Goal: Share content

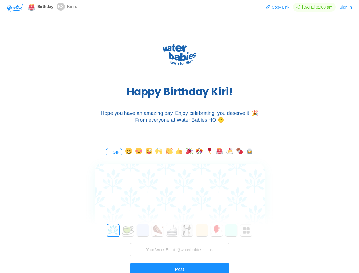
click at [179, 136] on div "H a p p y B i r t h d a y K i r i ! Hope you have an amazing day. Enjoy celebra…" at bounding box center [179, 80] width 359 height 119
click at [15, 7] on img "button" at bounding box center [15, 8] width 16 height 8
click at [275, 7] on button "Copy Link" at bounding box center [278, 7] width 24 height 9
click at [346, 7] on button "Sign In" at bounding box center [345, 7] width 13 height 9
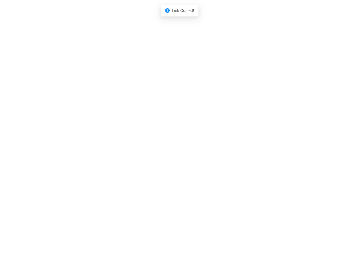
click at [113, 152] on body "Shadow: (click to exit) Link Copied!" at bounding box center [179, 136] width 359 height 273
click at [128, 152] on body "Shadow: (click to exit) Link Copied!" at bounding box center [179, 136] width 359 height 273
click at [138, 152] on body "Shadow: (click to exit) Link Copied!" at bounding box center [179, 136] width 359 height 273
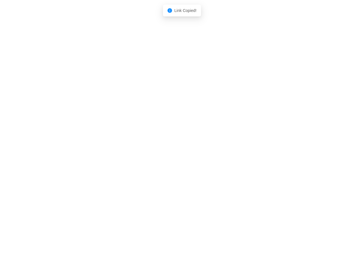
click at [148, 152] on body "Shadow: (click to exit) Link Copied!" at bounding box center [182, 136] width 364 height 273
click at [158, 152] on body "Shadow: (click to exit) Link Copied!" at bounding box center [182, 136] width 364 height 273
click at [168, 152] on body "Shadow: (click to exit) Link Copied!" at bounding box center [182, 136] width 364 height 273
